Goal: Task Accomplishment & Management: Use online tool/utility

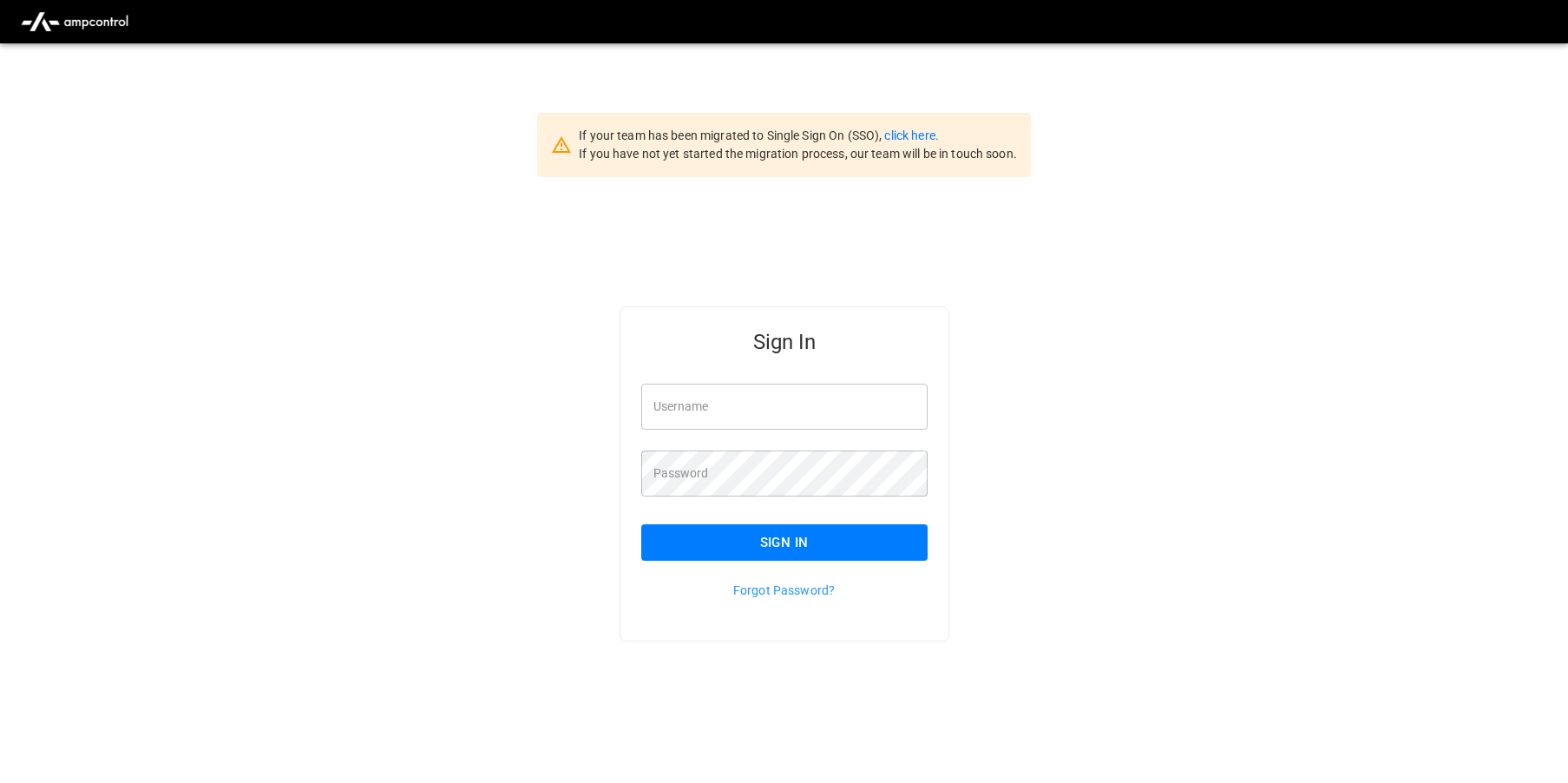
type input "**********"
click at [751, 552] on button "Sign In" at bounding box center [784, 543] width 286 height 37
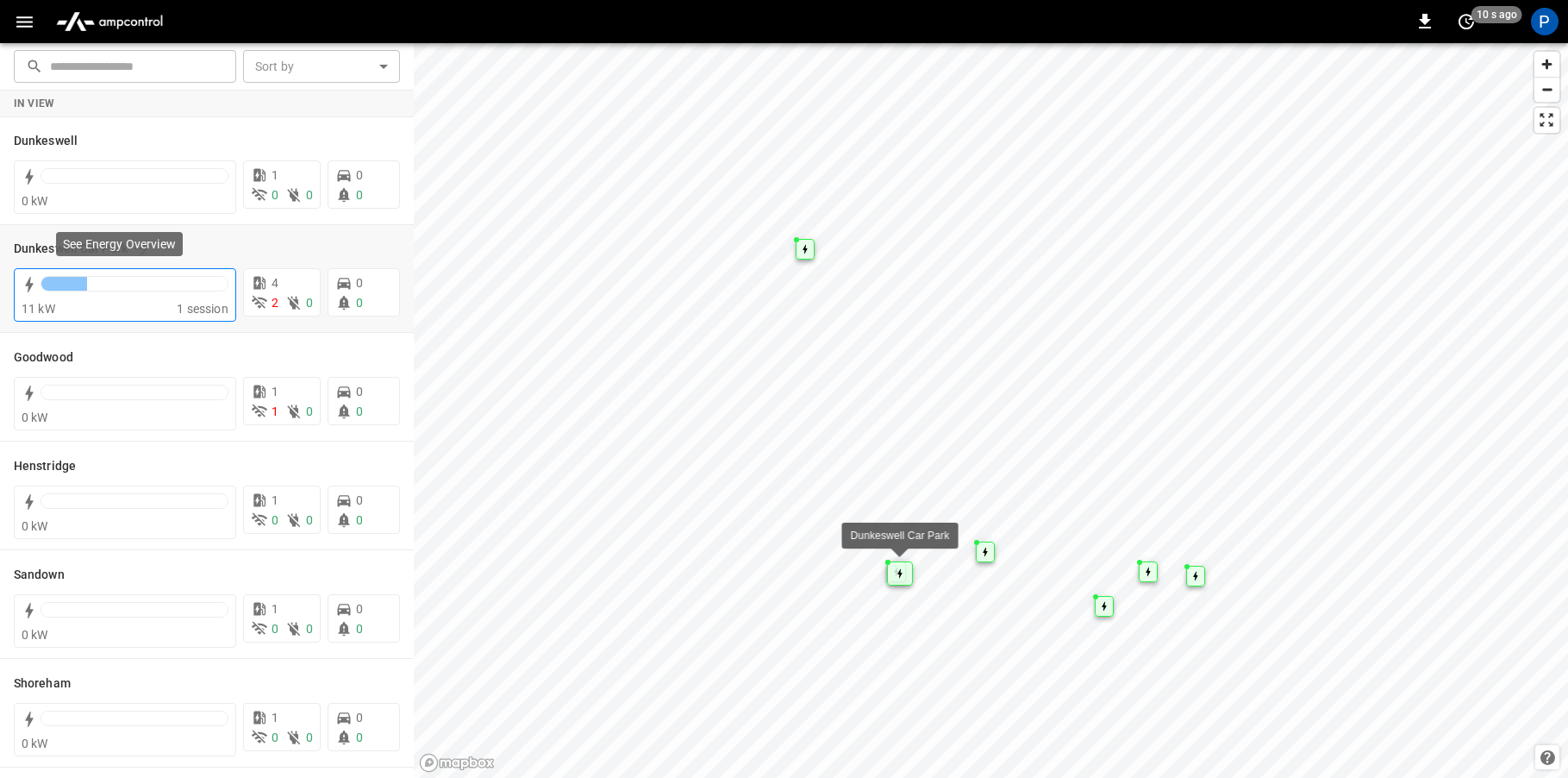
click at [178, 292] on div at bounding box center [134, 288] width 188 height 24
